Goal: Find specific page/section: Find specific page/section

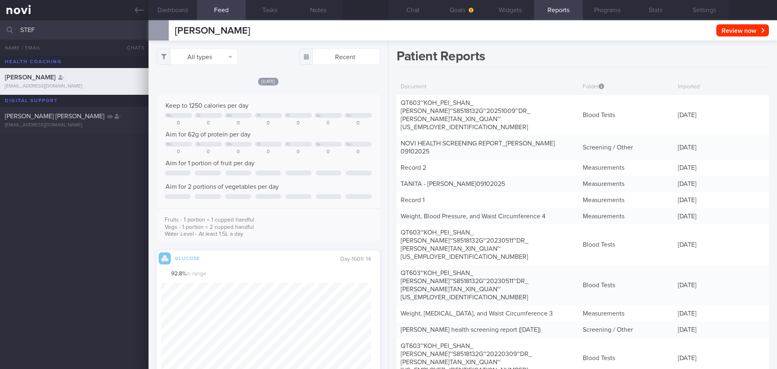
scroll to position [-527, 0]
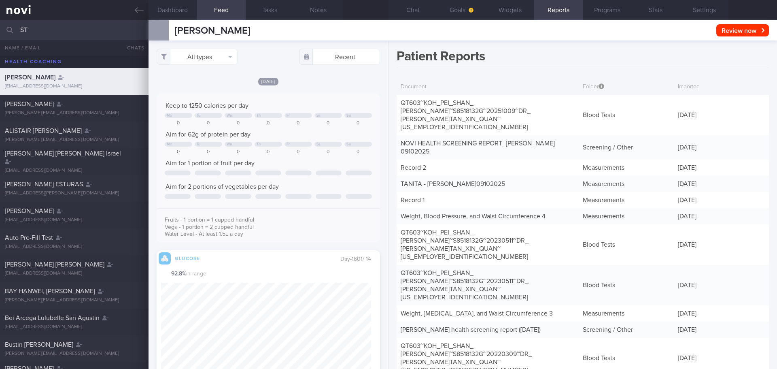
type input "S"
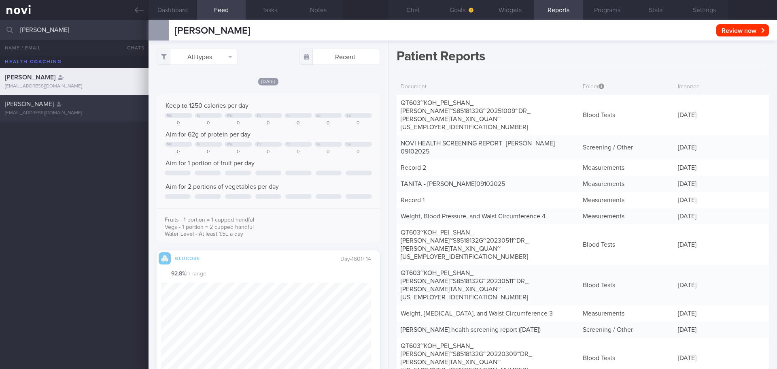
type input "[PERSON_NAME]"
click at [57, 104] on div "[PERSON_NAME]" at bounding box center [73, 104] width 137 height 8
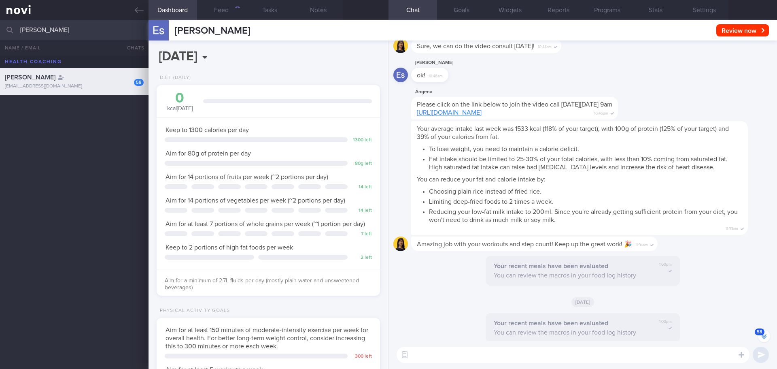
scroll to position [-1767, 0]
click at [767, 336] on button "58" at bounding box center [764, 336] width 12 height 12
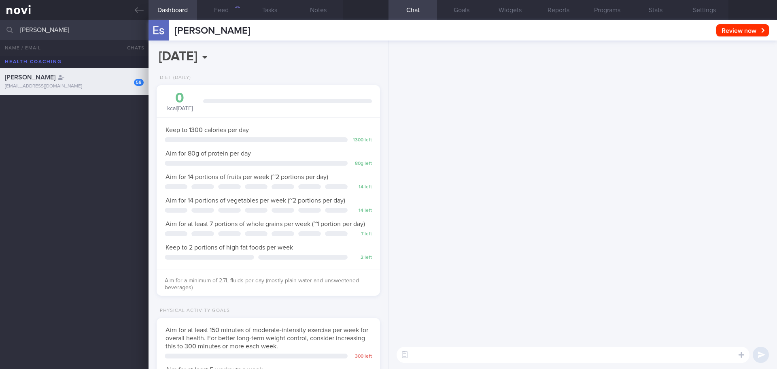
scroll to position [0, 0]
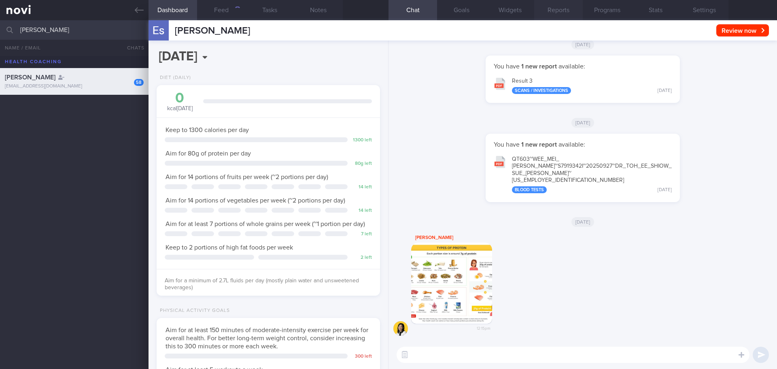
click at [566, 13] on button "Reports" at bounding box center [558, 10] width 49 height 20
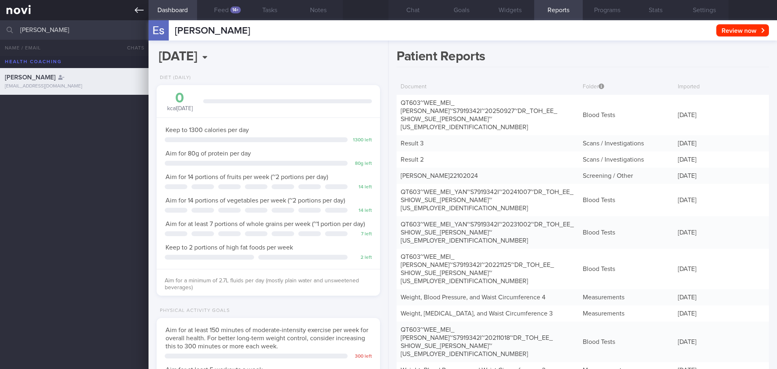
scroll to position [103, 206]
click at [703, 12] on button "Settings" at bounding box center [704, 10] width 49 height 20
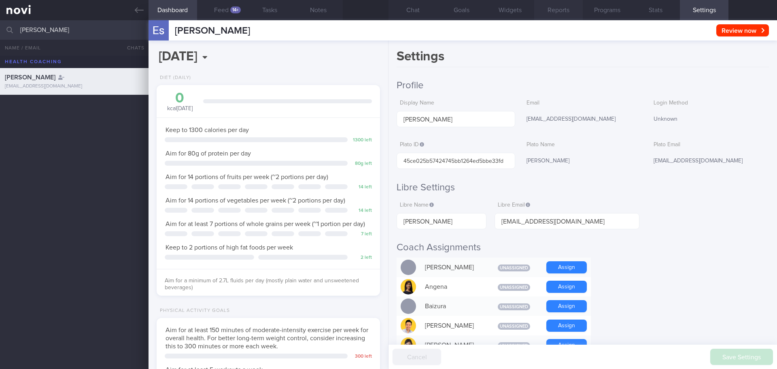
click at [550, 9] on button "Reports" at bounding box center [558, 10] width 49 height 20
